Goal: Task Accomplishment & Management: Manage account settings

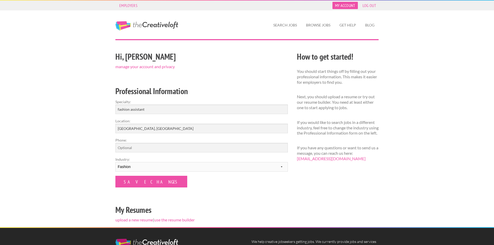
click at [350, 8] on link "My Account" at bounding box center [345, 5] width 25 height 7
click at [349, 5] on link "My Account" at bounding box center [345, 5] width 25 height 7
click at [137, 24] on link "The Creative Loft" at bounding box center [146, 25] width 63 height 9
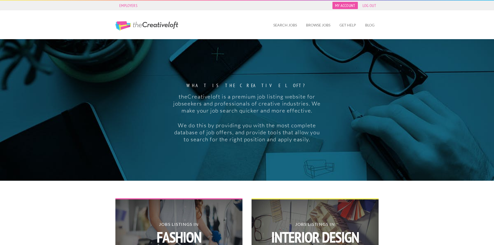
click at [350, 7] on link "My Account" at bounding box center [345, 5] width 25 height 7
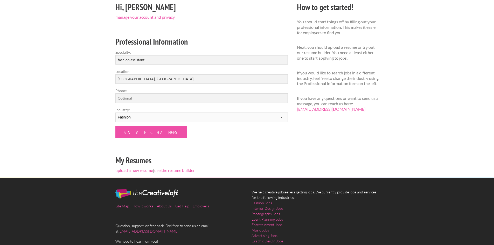
scroll to position [52, 0]
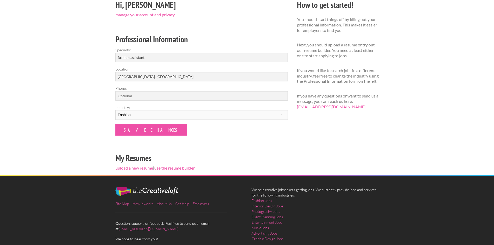
click at [285, 120] on form "Specialty: fashion assistant Location: Los Angeles, CA Phone: Industry: -------…" at bounding box center [201, 91] width 173 height 88
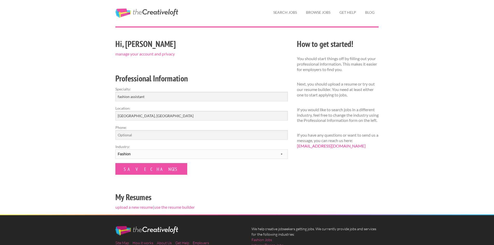
scroll to position [0, 0]
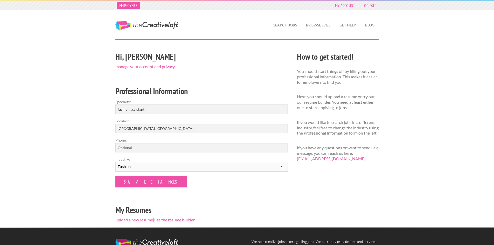
drag, startPoint x: 199, startPoint y: 25, endPoint x: 139, endPoint y: 3, distance: 63.5
click at [138, 21] on div "The Creative Loft" at bounding box center [156, 21] width 91 height 22
click at [340, 7] on link "My Account" at bounding box center [345, 5] width 25 height 7
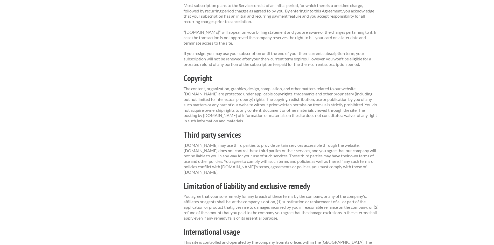
scroll to position [142, 0]
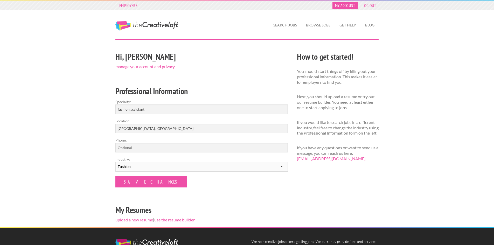
drag, startPoint x: 0, startPoint y: 0, endPoint x: 340, endPoint y: 7, distance: 340.5
click at [340, 7] on link "My Account" at bounding box center [345, 5] width 25 height 7
click at [161, 29] on link "The Creative Loft" at bounding box center [146, 25] width 63 height 9
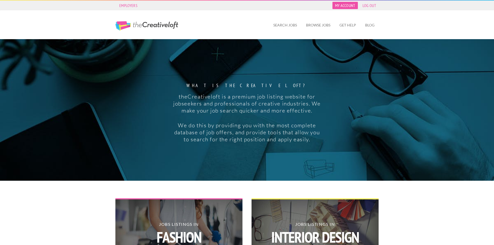
click at [334, 4] on link "My Account" at bounding box center [345, 5] width 25 height 7
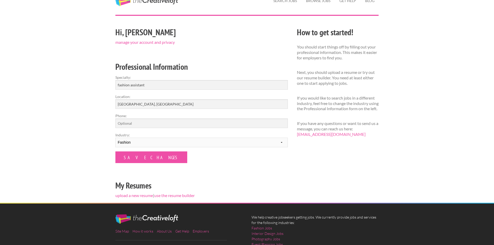
scroll to position [52, 0]
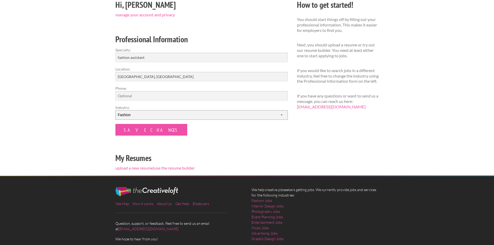
click at [223, 112] on select "--------- Fashion Interior Design Photography Event Planning Entertainment Musi…" at bounding box center [201, 115] width 173 height 10
click at [311, 127] on div "Hi, Josh manage your account and privacy Professional Information Specialty: fa…" at bounding box center [247, 86] width 272 height 177
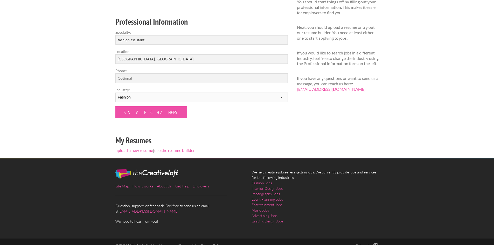
scroll to position [77, 0]
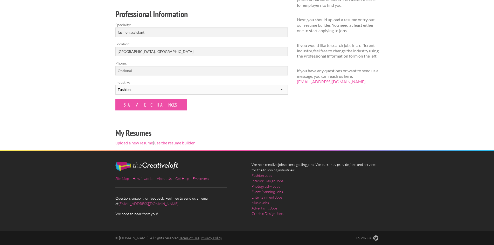
click at [125, 178] on link "Site Map" at bounding box center [121, 178] width 13 height 4
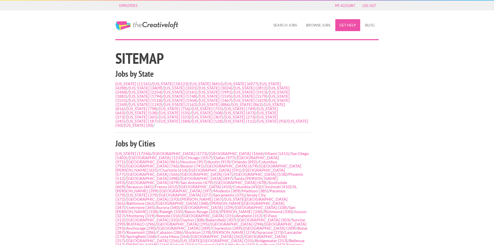
click at [350, 27] on link "Get Help" at bounding box center [348, 25] width 25 height 12
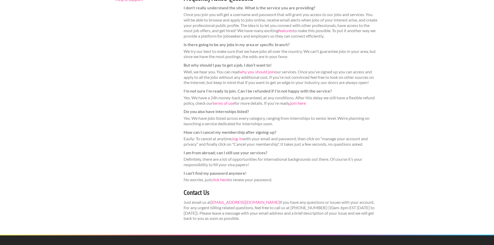
scroll to position [130, 0]
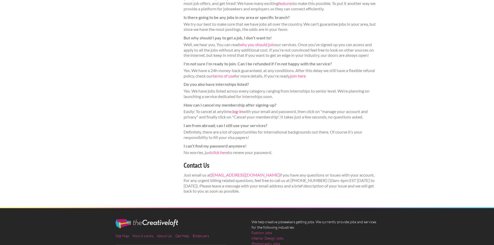
click at [237, 110] on link "log-in" at bounding box center [238, 111] width 10 height 5
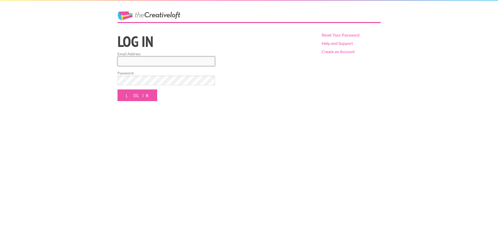
click at [166, 58] on input "Email Address" at bounding box center [167, 62] width 98 height 10
type input "joshua.bentow@gmail.com"
click at [140, 96] on input "Log In" at bounding box center [138, 96] width 40 height 12
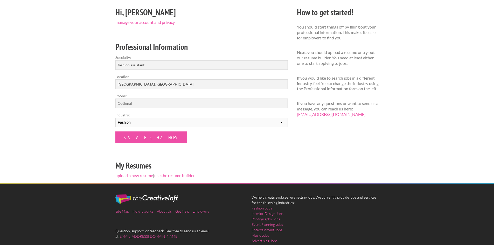
scroll to position [77, 0]
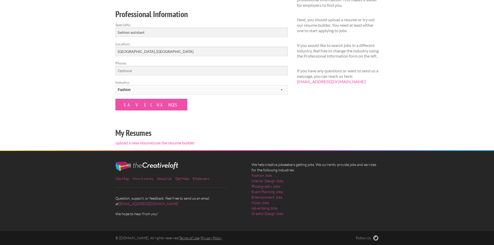
click at [196, 237] on link "Terms of Use" at bounding box center [189, 238] width 20 height 4
